Goal: Check status

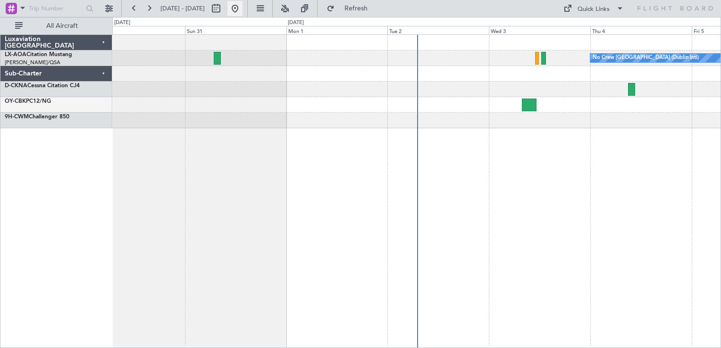
click at [242, 10] on button at bounding box center [234, 8] width 15 height 15
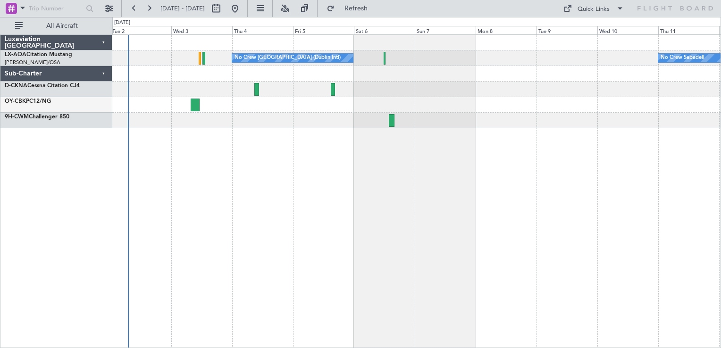
click at [274, 219] on div "No Crew [GEOGRAPHIC_DATA] (Dublin Intl) No Crew Sabadell" at bounding box center [416, 191] width 608 height 314
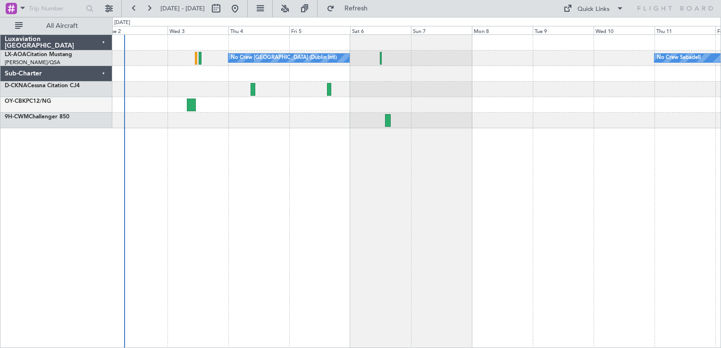
click at [449, 184] on div "No Crew [GEOGRAPHIC_DATA] (Dublin Intl) No Crew Sabadell" at bounding box center [416, 191] width 608 height 314
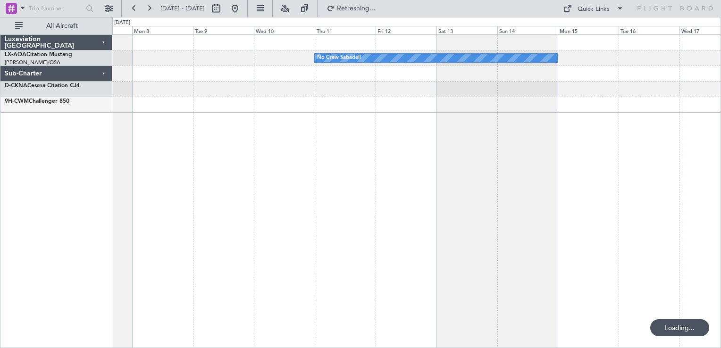
click at [419, 158] on div "No Crew Sabadell No Crew [GEOGRAPHIC_DATA] (Dublin Intl)" at bounding box center [416, 191] width 608 height 314
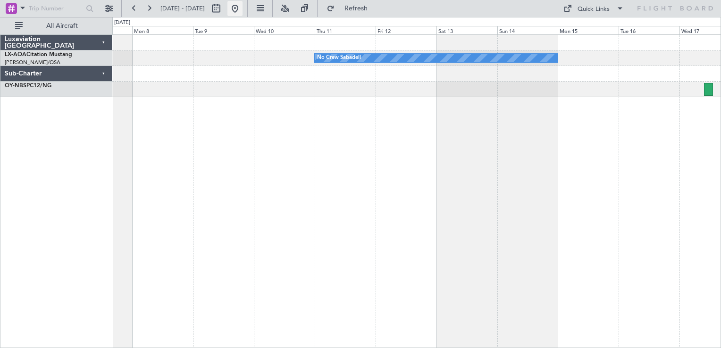
click at [242, 8] on button at bounding box center [234, 8] width 15 height 15
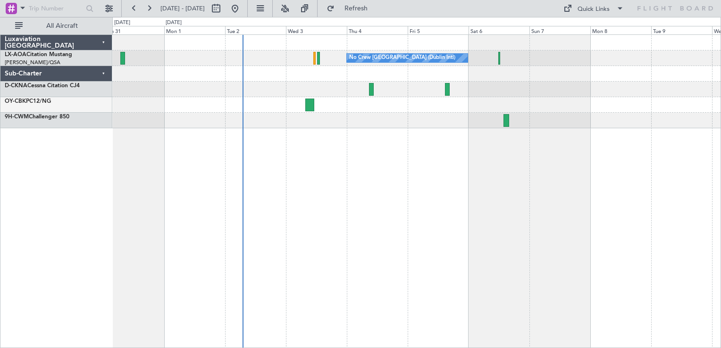
click at [458, 225] on div "No Crew [GEOGRAPHIC_DATA] (Dublin Intl) No Crew Sabadell" at bounding box center [416, 191] width 608 height 314
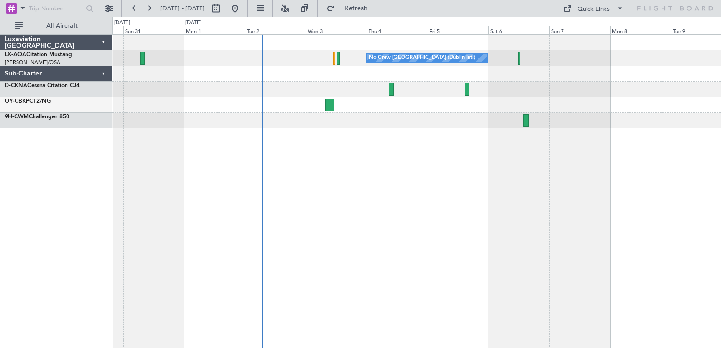
click at [291, 135] on div "No Crew [GEOGRAPHIC_DATA] (Dublin Intl) No Crew Sabadell" at bounding box center [416, 191] width 608 height 314
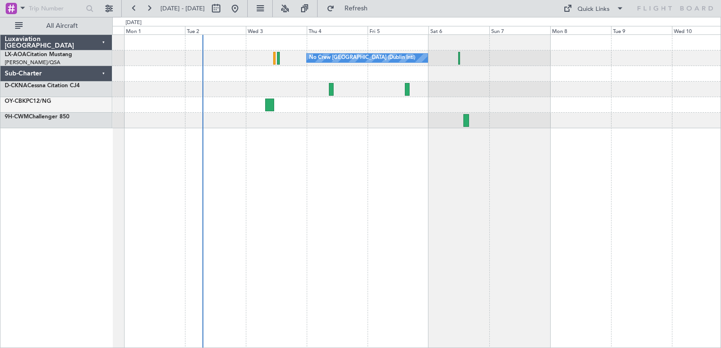
click at [385, 176] on div "No Crew [GEOGRAPHIC_DATA] (Dublin Intl) No Crew Sabadell" at bounding box center [416, 191] width 608 height 314
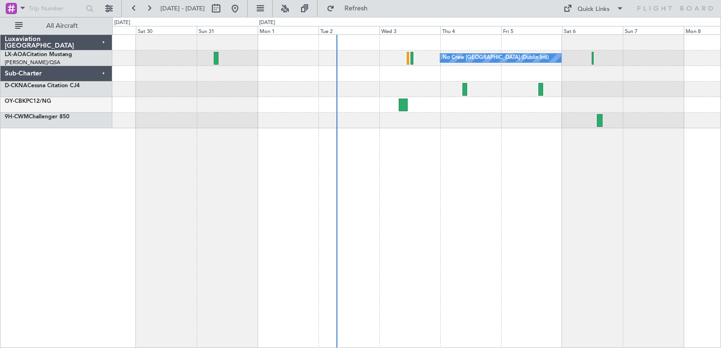
click at [398, 85] on div at bounding box center [416, 90] width 608 height 16
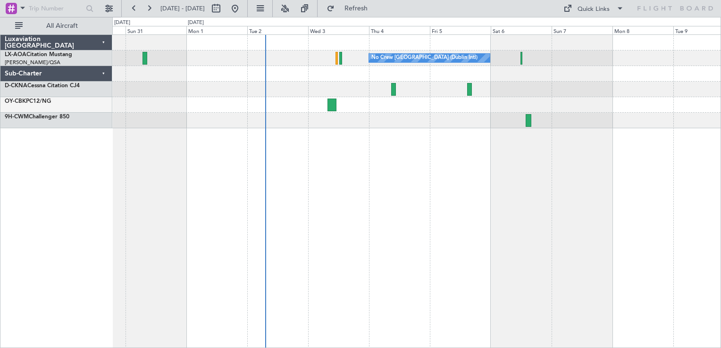
click at [311, 95] on div at bounding box center [416, 90] width 608 height 16
click at [489, 166] on div "No Crew [GEOGRAPHIC_DATA] (Dublin Intl) No Crew Sabadell" at bounding box center [416, 191] width 608 height 314
click at [172, 78] on div at bounding box center [416, 74] width 608 height 16
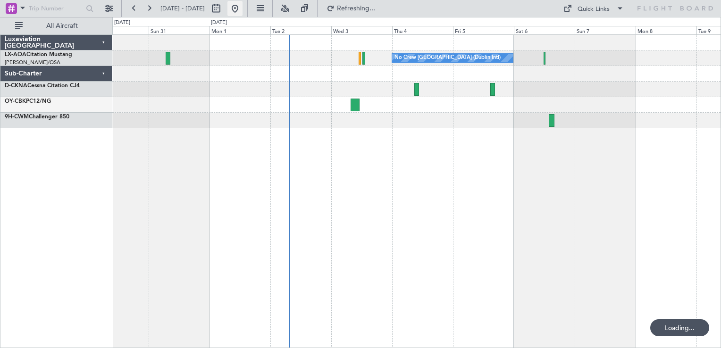
click at [242, 6] on button at bounding box center [234, 8] width 15 height 15
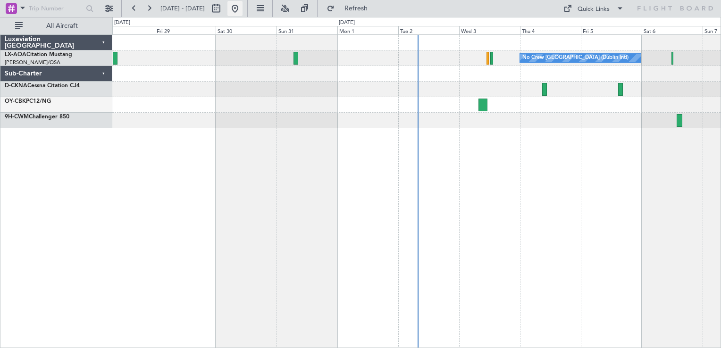
click at [242, 4] on button at bounding box center [234, 8] width 15 height 15
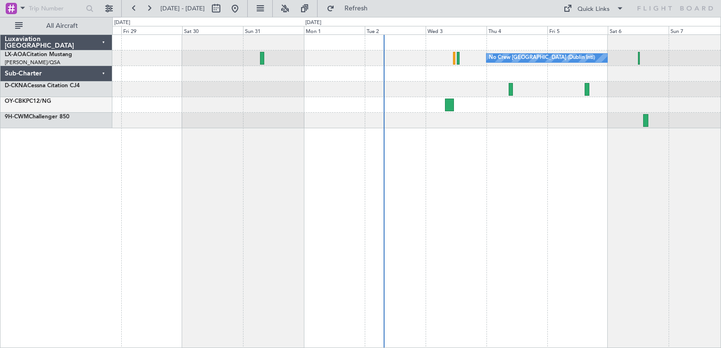
click at [500, 190] on div "No Crew [GEOGRAPHIC_DATA] (Dublin Intl) No Crew Barcelona ([GEOGRAPHIC_DATA])" at bounding box center [416, 191] width 608 height 314
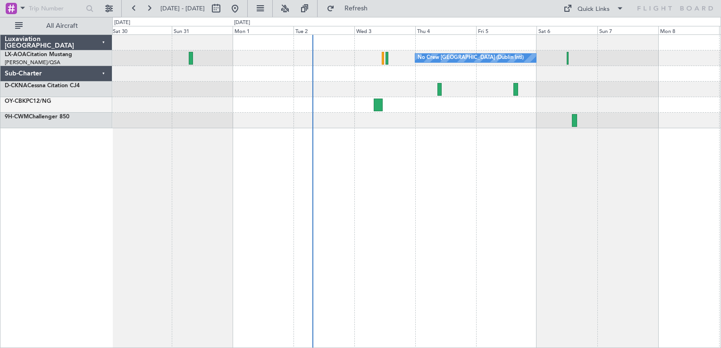
click at [463, 146] on div "No Crew [GEOGRAPHIC_DATA] (Dublin Intl) No Crew Sabadell" at bounding box center [416, 191] width 608 height 314
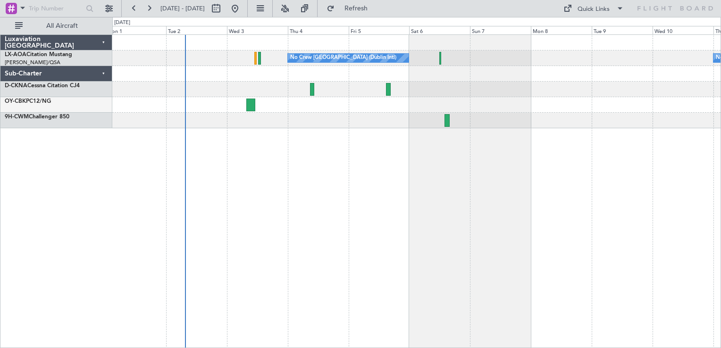
click at [424, 171] on div "No Crew [GEOGRAPHIC_DATA] (Dublin Intl) No Crew Sabadell" at bounding box center [416, 191] width 608 height 314
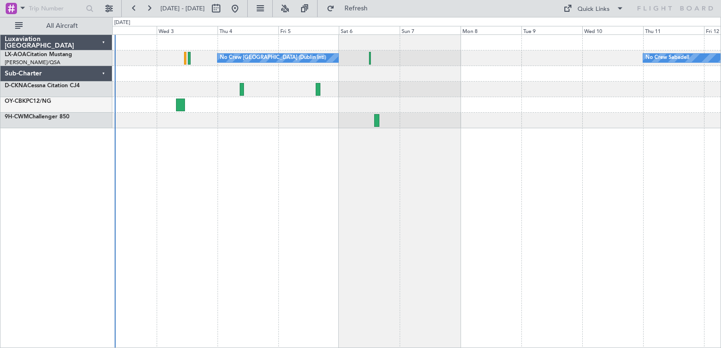
click at [400, 117] on div at bounding box center [416, 121] width 608 height 16
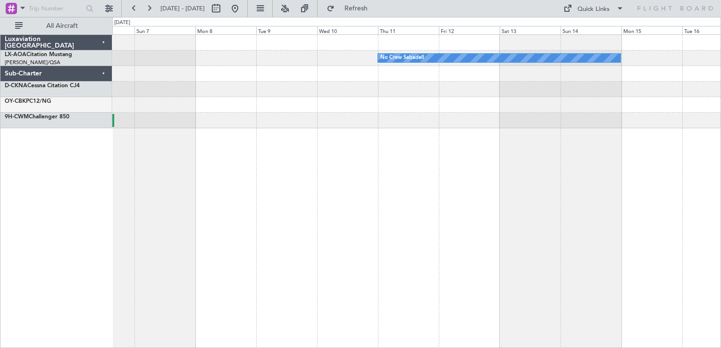
click at [368, 155] on div "No Crew Sabadell No Crew [GEOGRAPHIC_DATA] (Dublin Intl)" at bounding box center [416, 191] width 608 height 314
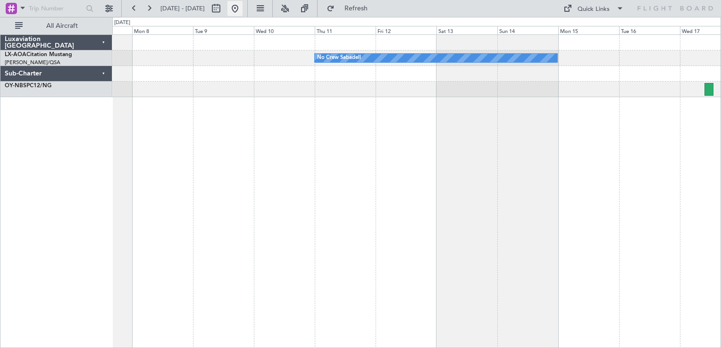
click at [242, 10] on button at bounding box center [234, 8] width 15 height 15
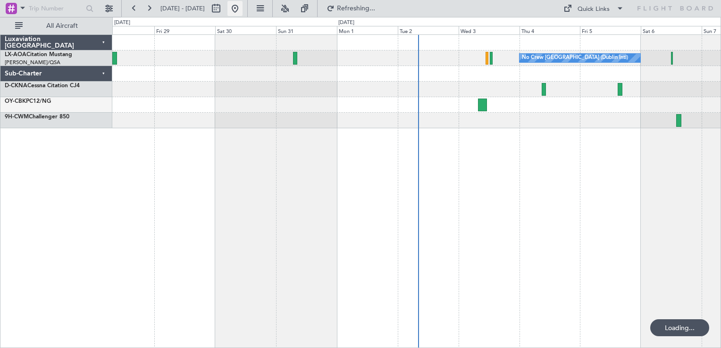
click at [242, 7] on button at bounding box center [234, 8] width 15 height 15
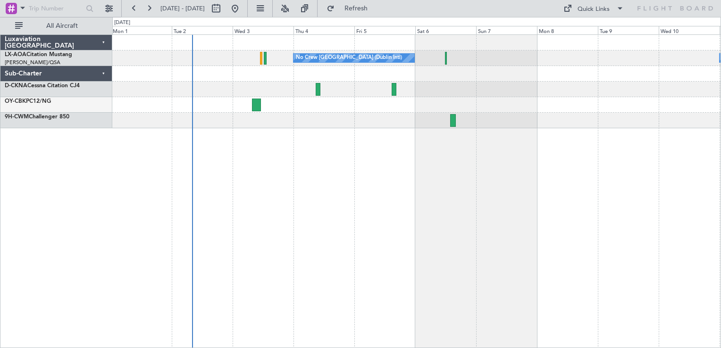
click at [341, 172] on div "No Crew [GEOGRAPHIC_DATA] (Dublin Intl) No Crew Sabadell" at bounding box center [416, 191] width 608 height 314
